Goal: Check status

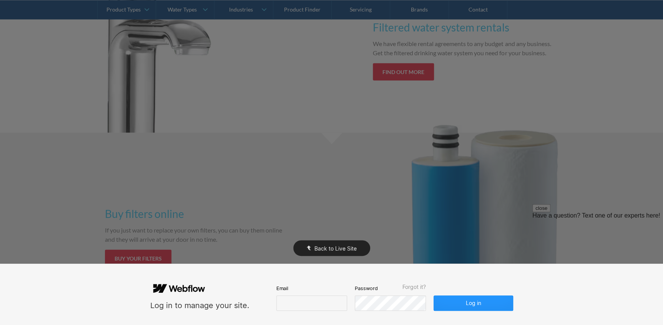
scroll to position [978, 0]
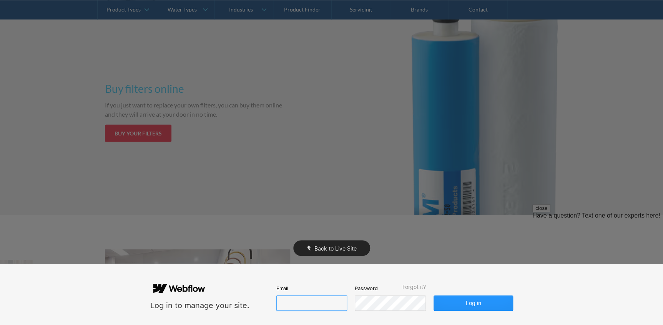
type input "[PERSON_NAME][EMAIL_ADDRESS][DOMAIN_NAME]"
drag, startPoint x: 427, startPoint y: 153, endPoint x: 389, endPoint y: 108, distance: 59.7
click at [389, 108] on div "Back to Live Site" at bounding box center [331, 162] width 663 height 325
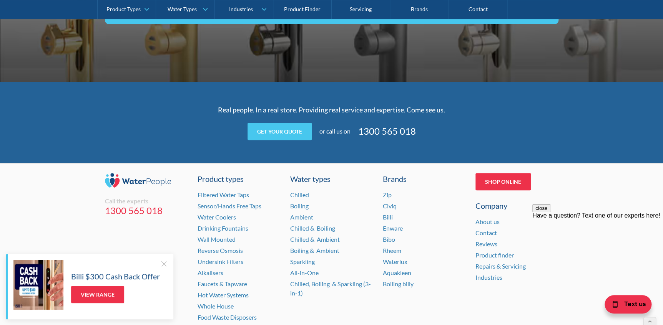
scroll to position [1560, 0]
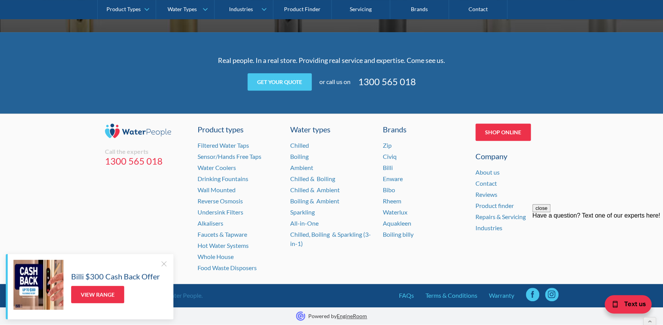
click at [161, 264] on div at bounding box center [164, 264] width 8 height 8
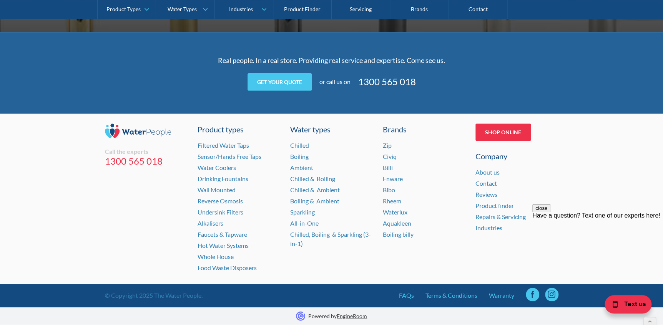
click at [638, 161] on div "Call the experts 1300 565 018 Product types Filtered Water Taps Sensor/Hands Fr…" at bounding box center [331, 199] width 663 height 171
click at [627, 200] on div "Call the experts 1300 565 018 Product types Filtered Water Taps Sensor/Hands Fr…" at bounding box center [331, 199] width 663 height 171
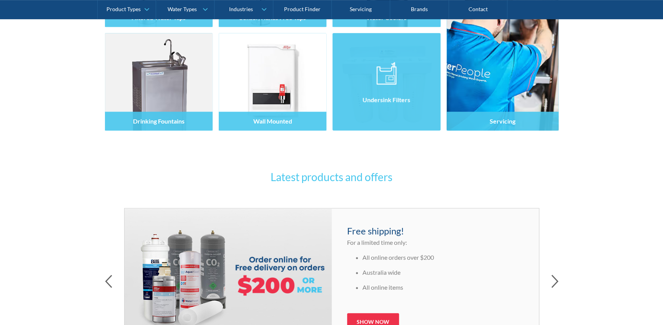
scroll to position [244, 0]
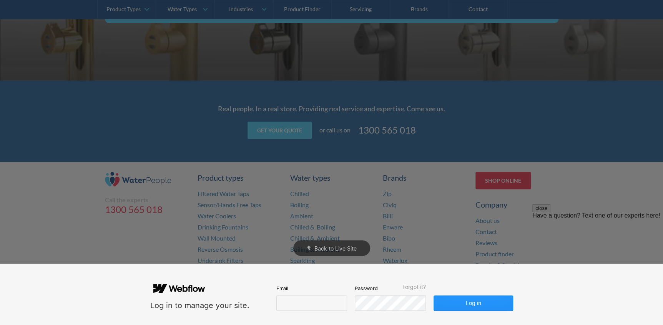
scroll to position [1560, 0]
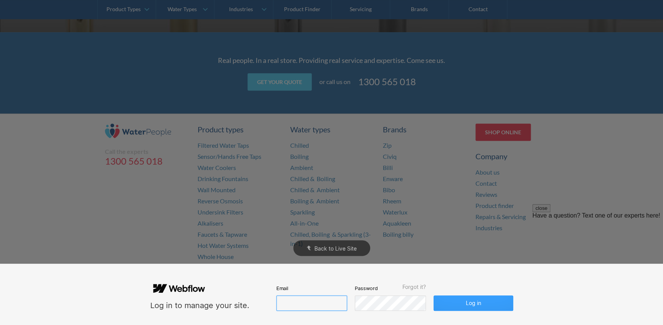
type input "[PERSON_NAME][EMAIL_ADDRESS][DOMAIN_NAME]"
click at [460, 305] on button "Log in" at bounding box center [472, 303] width 79 height 15
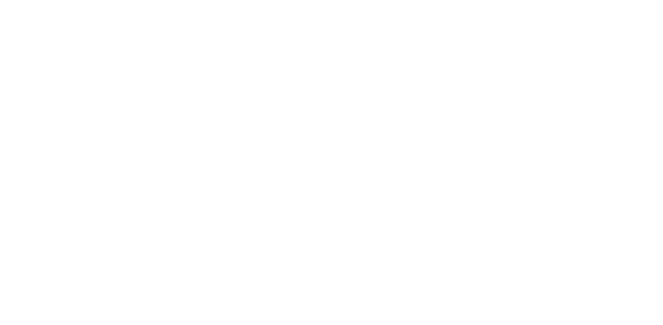
scroll to position [0, 0]
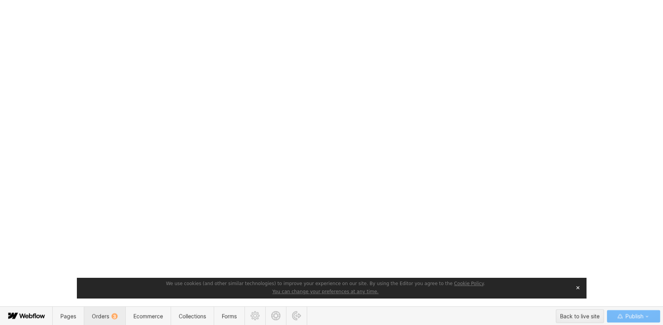
click at [108, 314] on span "Orders 3" at bounding box center [105, 316] width 26 height 7
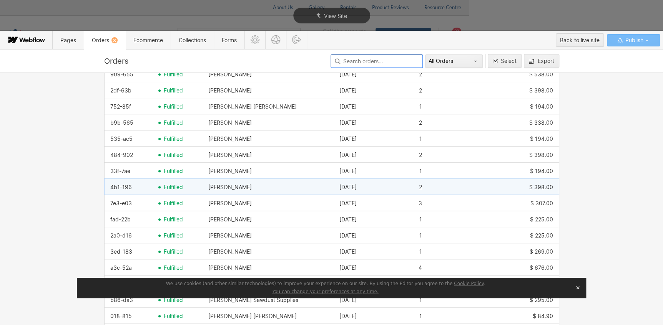
scroll to position [209, 0]
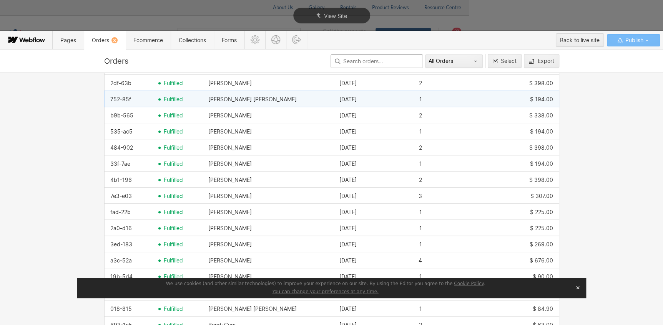
click at [169, 96] on span "fulfilled" at bounding box center [173, 99] width 19 height 6
